Goal: Use online tool/utility

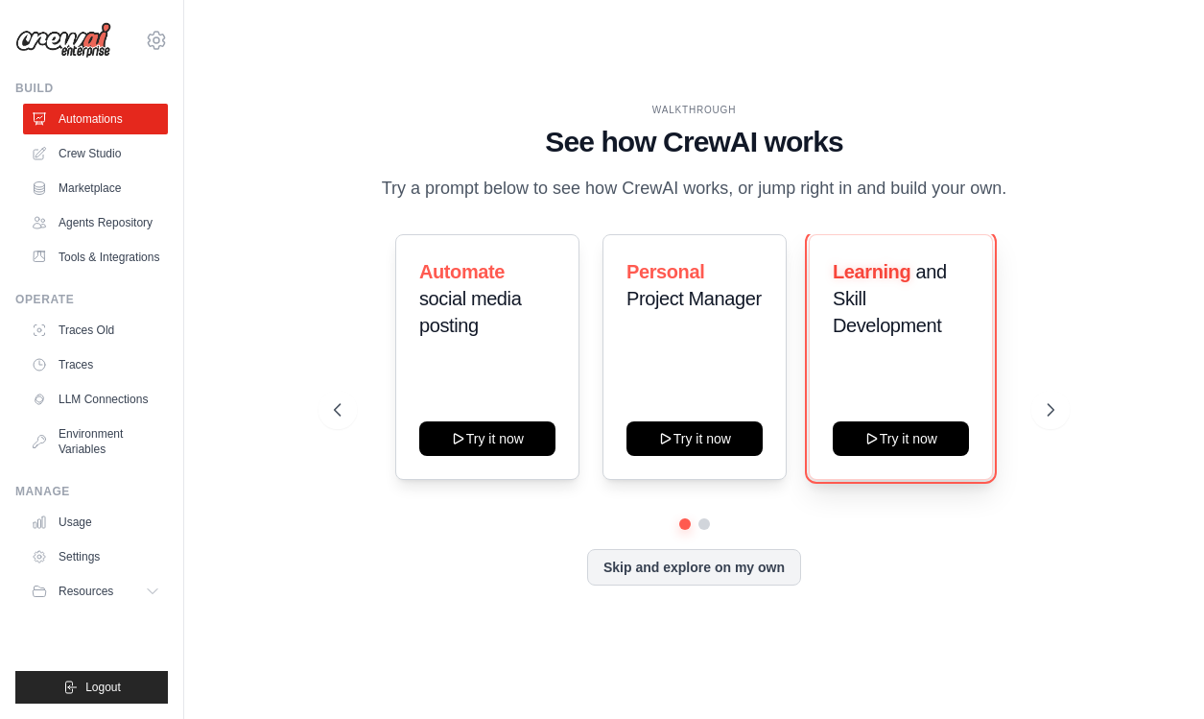
click at [925, 454] on button "Try it now" at bounding box center [901, 438] width 136 height 35
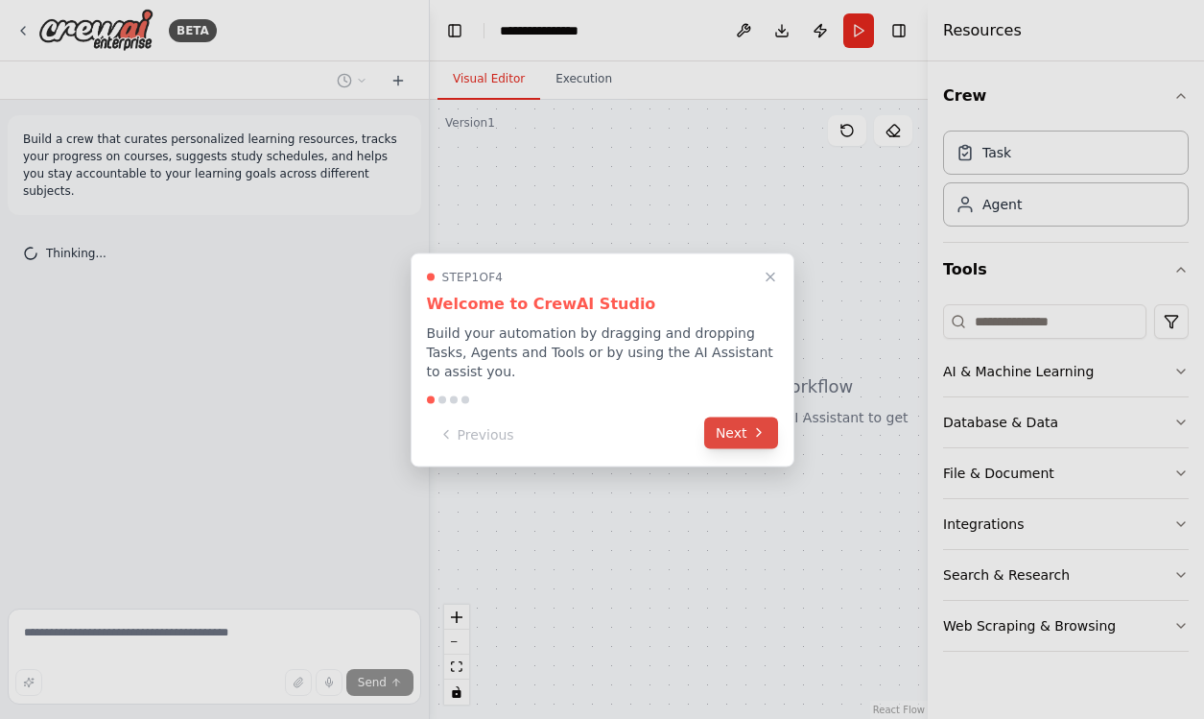
click at [748, 440] on button "Next" at bounding box center [741, 433] width 74 height 32
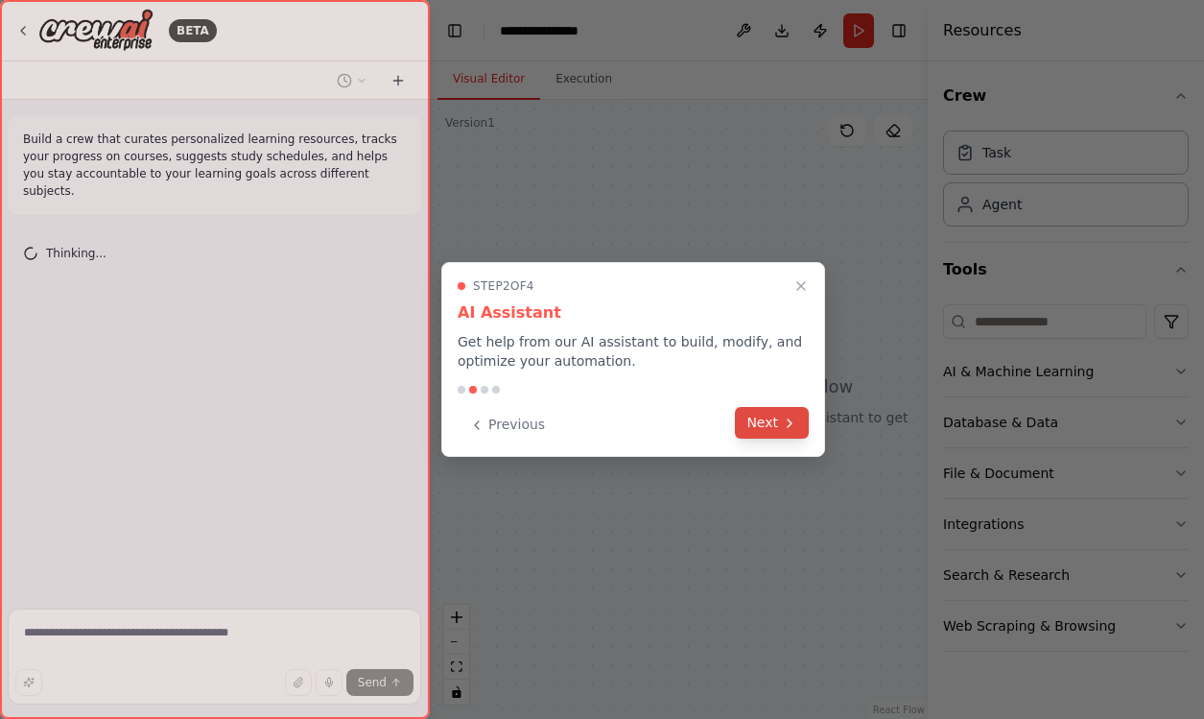
click at [767, 425] on button "Next" at bounding box center [772, 423] width 74 height 32
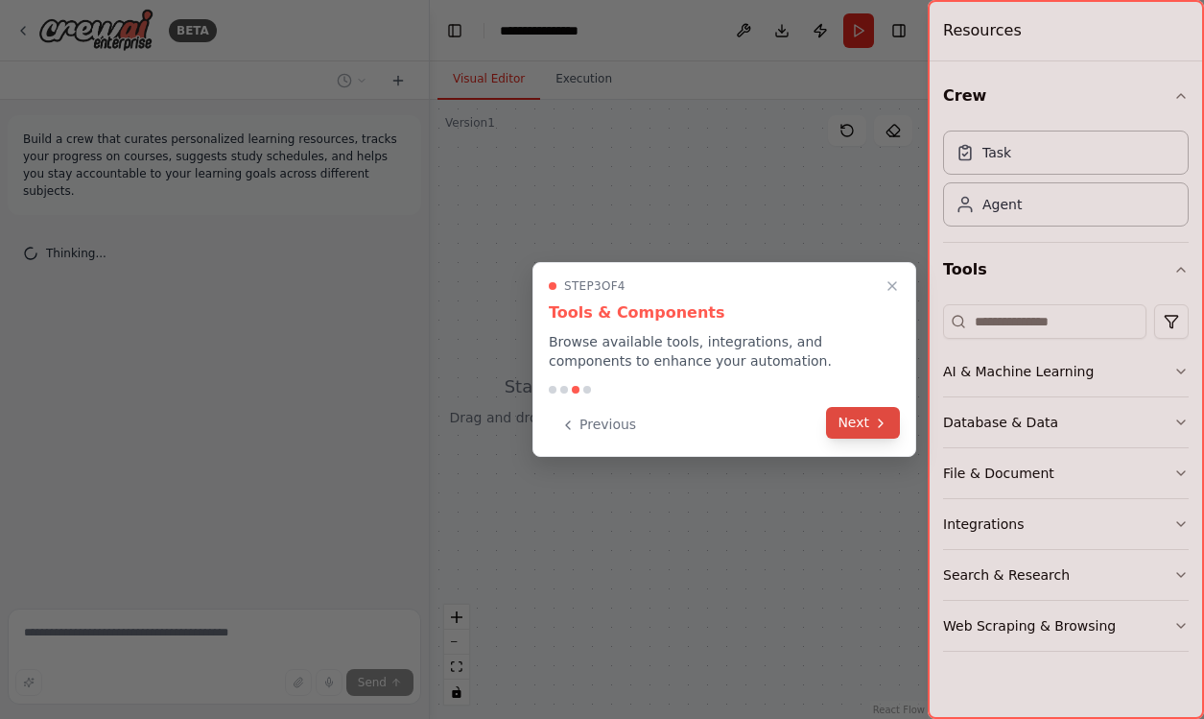
click at [882, 428] on icon at bounding box center [880, 423] width 15 height 15
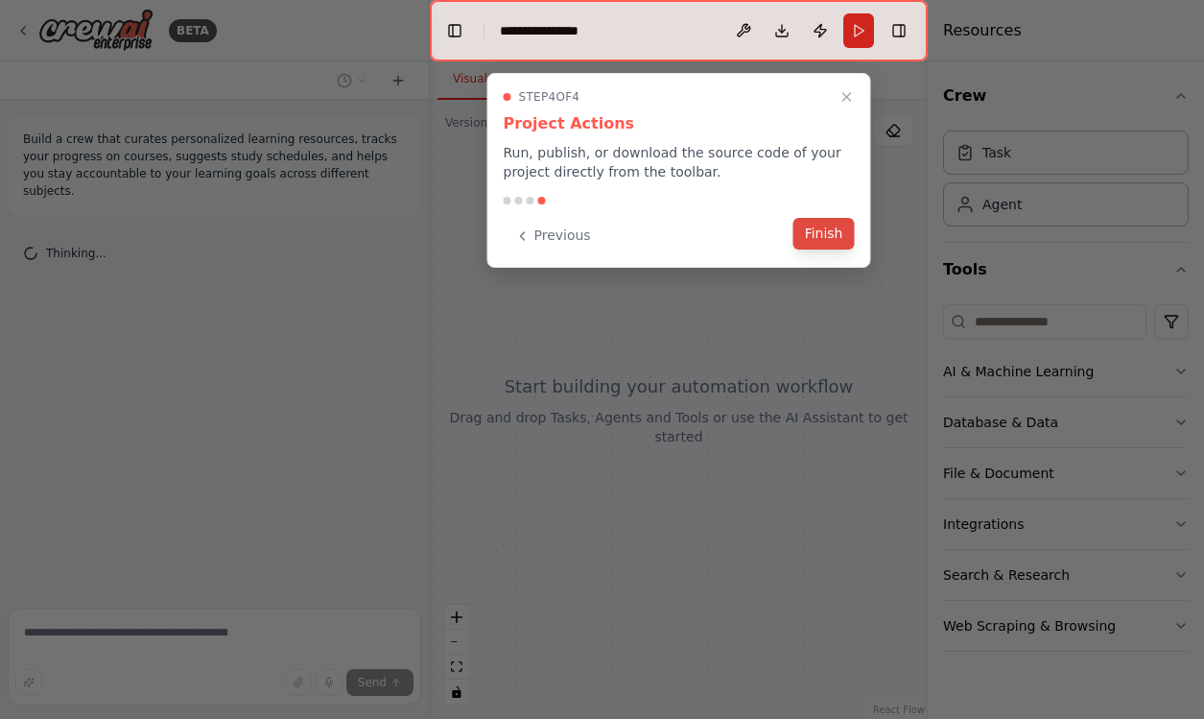
click at [829, 229] on button "Finish" at bounding box center [824, 234] width 61 height 32
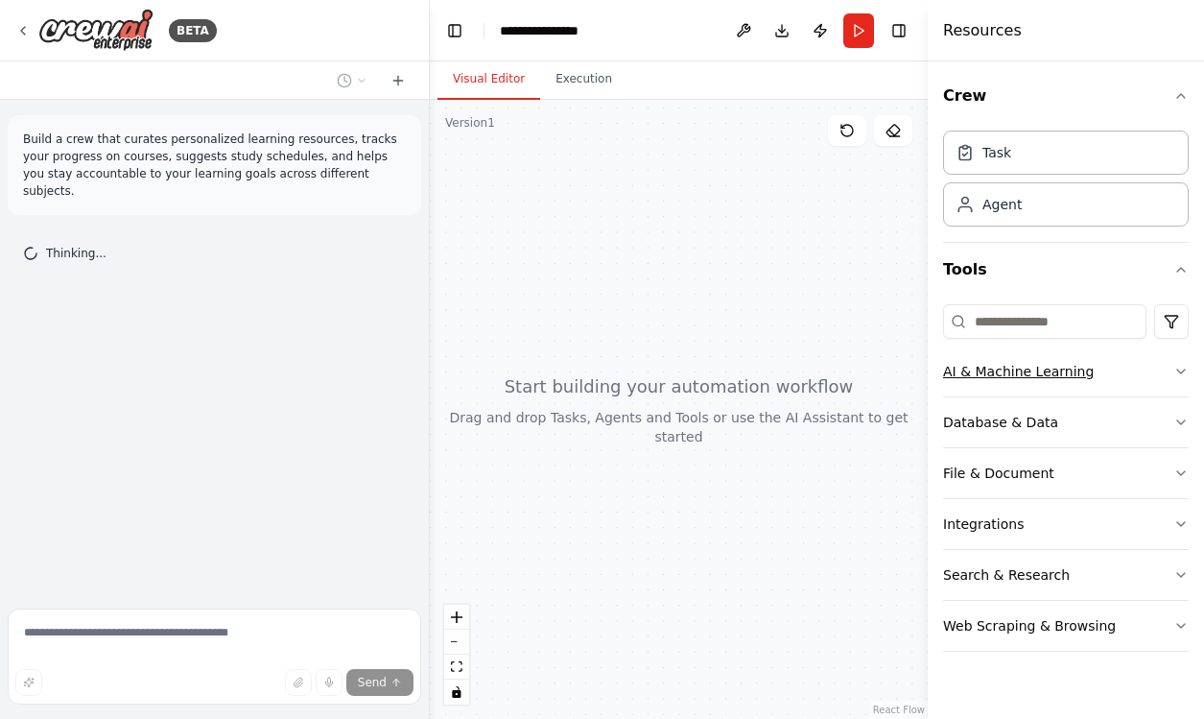
click at [1038, 382] on button "AI & Machine Learning" at bounding box center [1066, 371] width 246 height 50
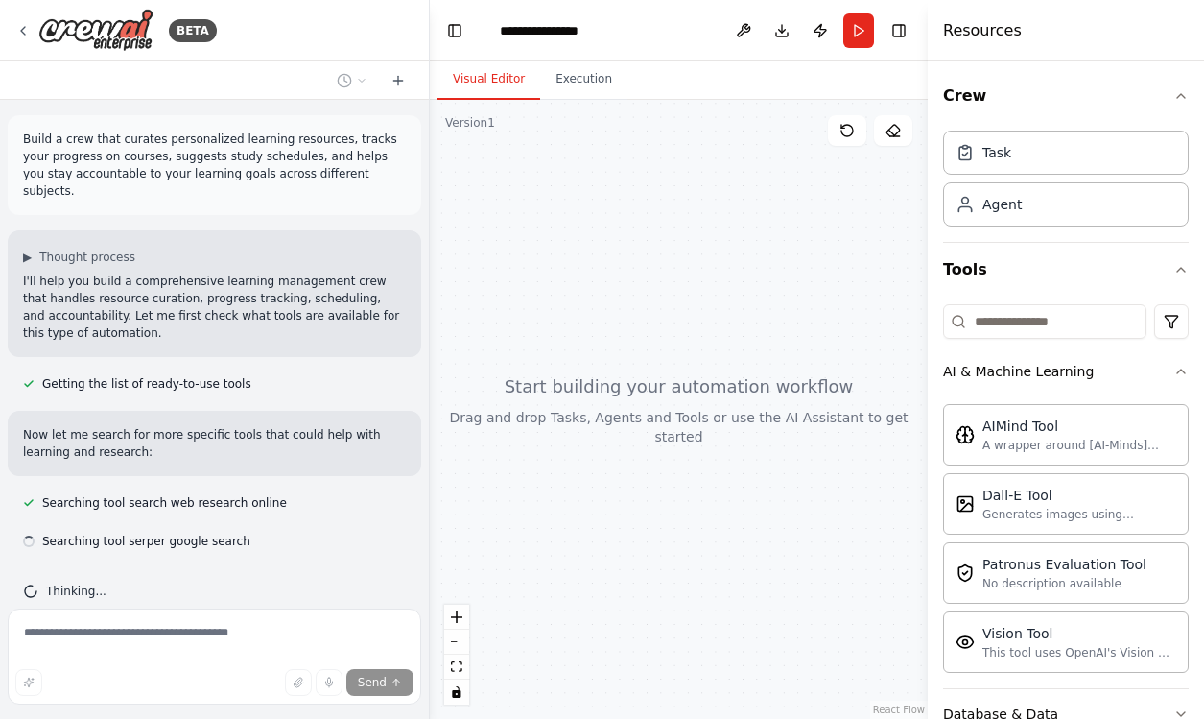
scroll to position [11, 0]
